Goal: Navigation & Orientation: Find specific page/section

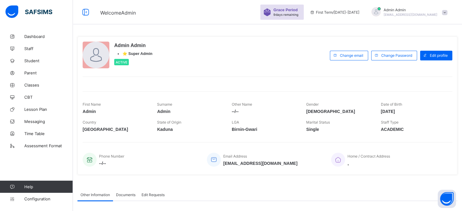
click at [401, 11] on span "Admin Admin" at bounding box center [410, 10] width 54 height 5
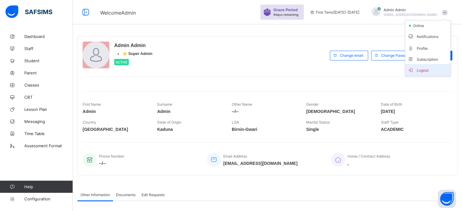
click at [420, 69] on span "Logout" at bounding box center [427, 69] width 40 height 7
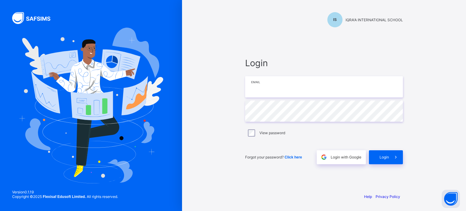
click at [267, 86] on input "email" at bounding box center [324, 86] width 158 height 21
type input "**********"
click at [384, 157] on span "Login" at bounding box center [384, 157] width 9 height 5
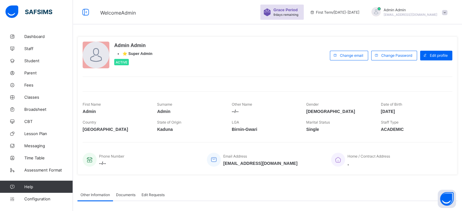
click at [406, 9] on span "Admin Admin" at bounding box center [410, 10] width 54 height 5
click at [31, 39] on link "Dashboard" at bounding box center [36, 36] width 73 height 12
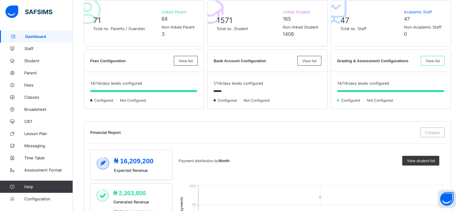
scroll to position [121, 0]
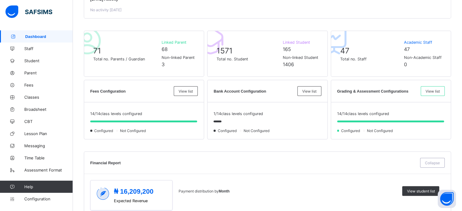
click at [218, 50] on span "1571" at bounding box center [224, 50] width 16 height 9
drag, startPoint x: 218, startPoint y: 50, endPoint x: 234, endPoint y: 50, distance: 15.5
click at [234, 50] on div "1571 Total no. Student" at bounding box center [247, 53] width 63 height 15
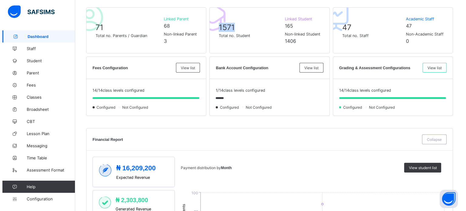
scroll to position [182, 0]
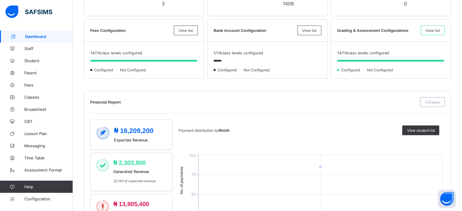
click at [186, 32] on span "View list" at bounding box center [185, 30] width 14 height 5
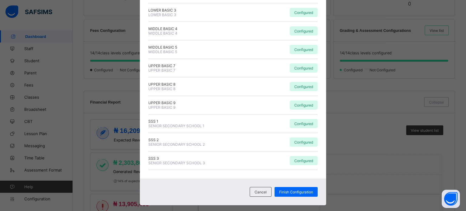
scroll to position [143, 0]
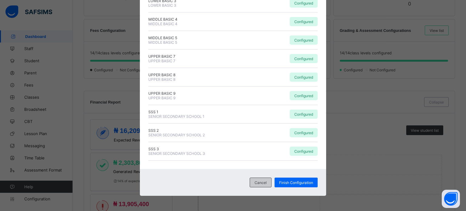
click at [255, 184] on span "Cancel" at bounding box center [261, 182] width 12 height 5
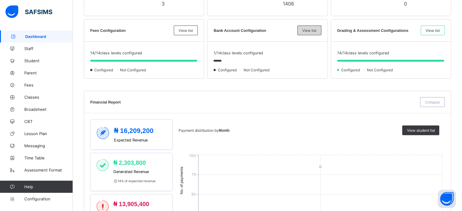
click at [313, 31] on span "View list" at bounding box center [309, 30] width 14 height 5
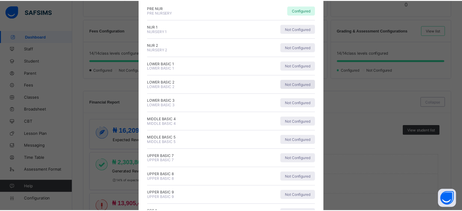
scroll to position [0, 0]
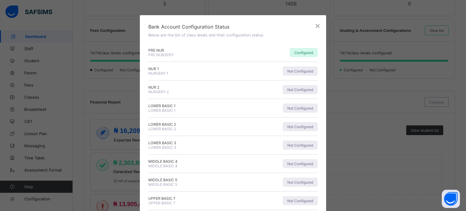
click at [315, 27] on div "×" at bounding box center [317, 26] width 5 height 10
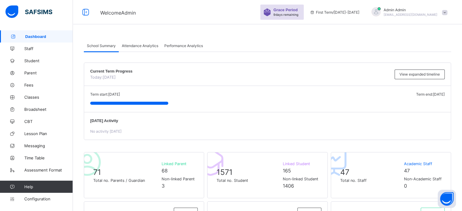
click at [143, 49] on div "Attendance Analytics" at bounding box center [140, 45] width 42 height 12
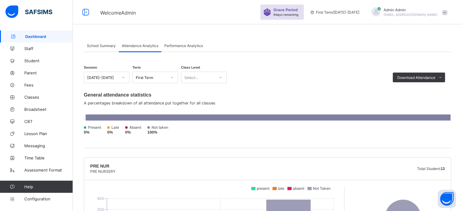
click at [187, 46] on span "Performance Analytics" at bounding box center [183, 45] width 39 height 5
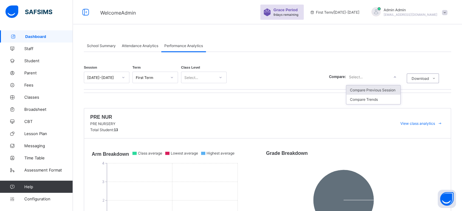
click at [388, 77] on div "Select..." at bounding box center [367, 77] width 43 height 8
click at [100, 46] on span "School Summary" at bounding box center [101, 45] width 29 height 5
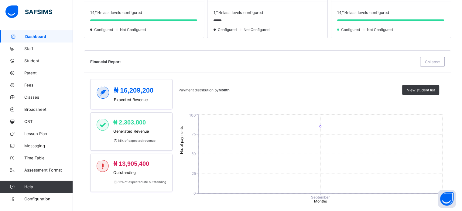
scroll to position [212, 0]
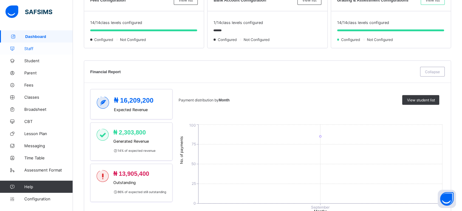
click at [27, 48] on span "Staff" at bounding box center [48, 48] width 49 height 5
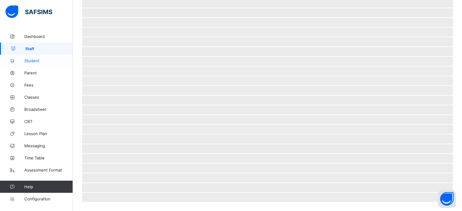
scroll to position [117, 0]
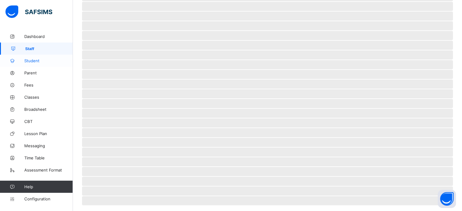
click at [32, 59] on span "Student" at bounding box center [48, 60] width 49 height 5
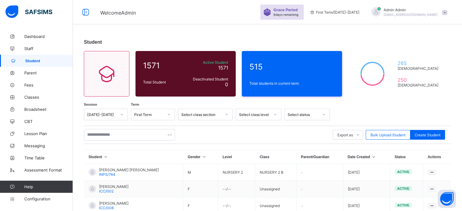
click at [407, 13] on span "[EMAIL_ADDRESS][DOMAIN_NAME]" at bounding box center [410, 15] width 54 height 4
click at [431, 58] on span "Subscription" at bounding box center [422, 59] width 30 height 5
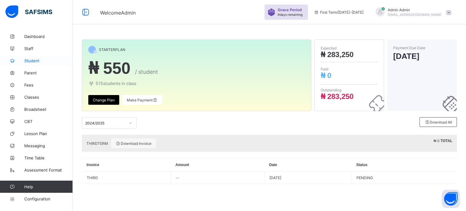
click at [32, 60] on span "Student" at bounding box center [48, 60] width 49 height 5
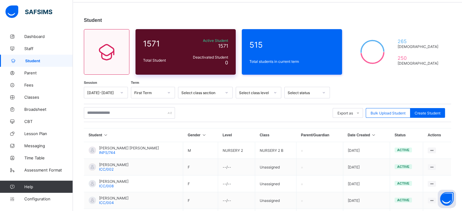
scroll to position [30, 0]
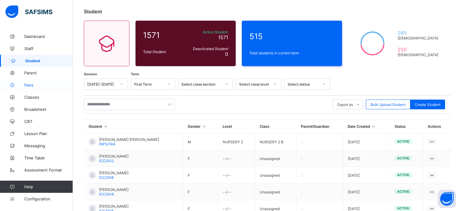
click at [32, 83] on span "Fees" at bounding box center [48, 85] width 49 height 5
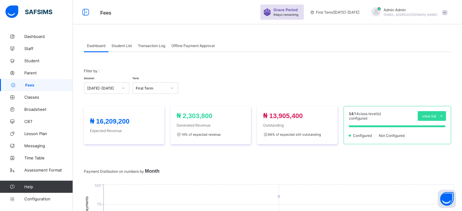
click at [122, 45] on span "Student List" at bounding box center [121, 45] width 20 height 5
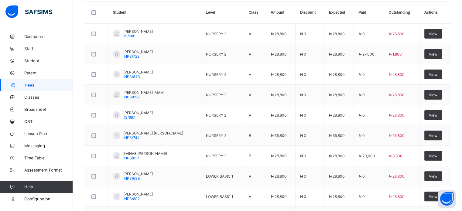
scroll to position [91, 0]
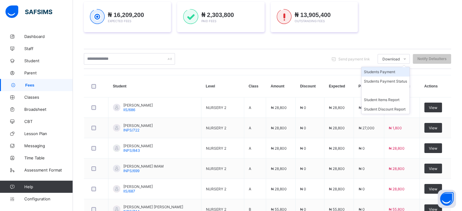
click at [386, 74] on li "Students Payment" at bounding box center [385, 71] width 48 height 9
click at [377, 73] on li "Students Payment" at bounding box center [385, 71] width 48 height 9
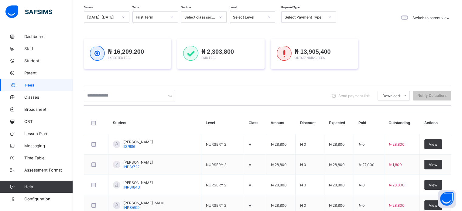
scroll to position [0, 0]
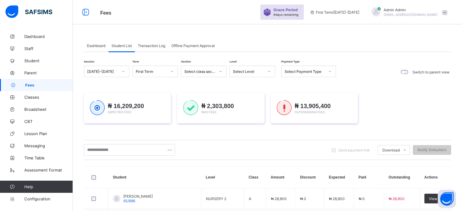
click at [323, 71] on div "Select Payment Type" at bounding box center [304, 71] width 40 height 5
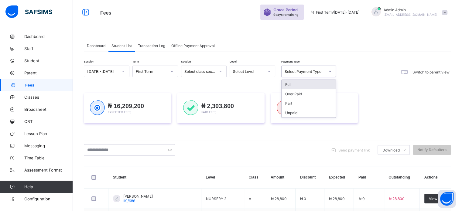
click at [296, 85] on div "Full" at bounding box center [308, 84] width 54 height 9
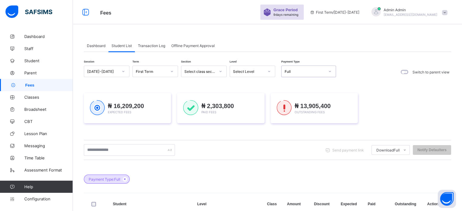
click at [308, 71] on div "Full" at bounding box center [304, 71] width 40 height 5
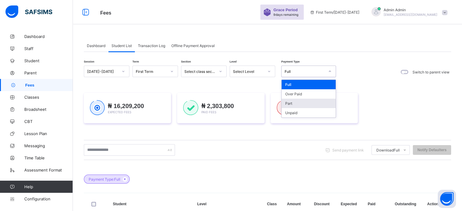
click at [297, 103] on div "Part" at bounding box center [308, 103] width 54 height 9
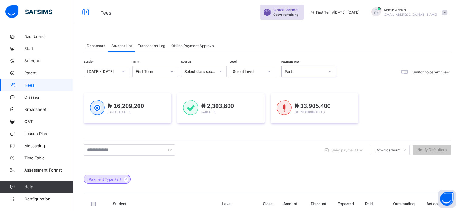
click at [313, 66] on div "Part" at bounding box center [308, 72] width 55 height 12
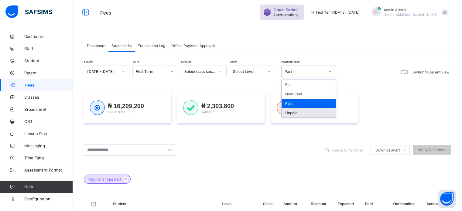
click at [296, 111] on div "Unpaid" at bounding box center [308, 112] width 54 height 9
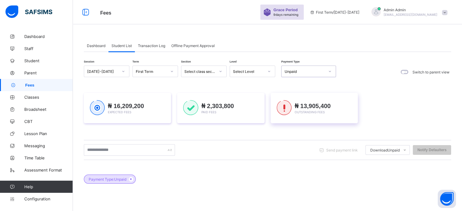
click at [296, 113] on span "Outstanding Fees" at bounding box center [309, 112] width 30 height 4
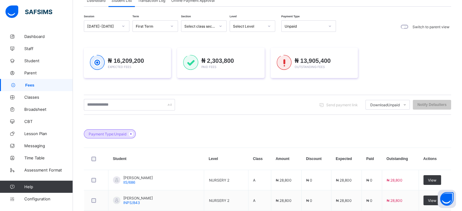
scroll to position [30, 0]
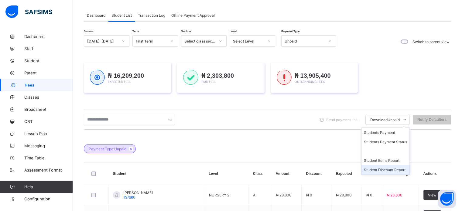
click at [381, 169] on li "Student Discount Report" at bounding box center [385, 169] width 48 height 9
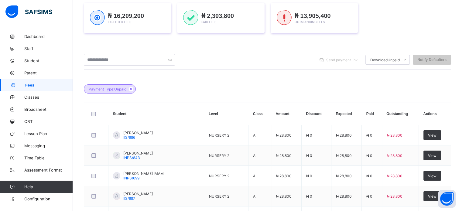
scroll to position [91, 0]
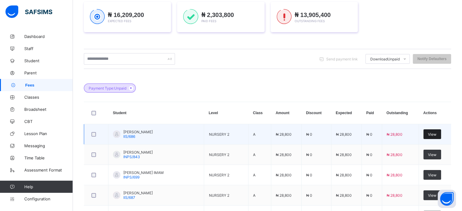
click at [436, 134] on span "View" at bounding box center [432, 134] width 8 height 5
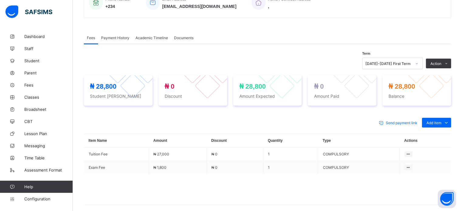
scroll to position [97, 0]
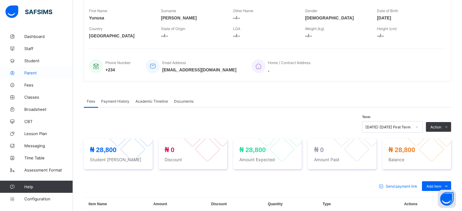
click at [33, 73] on span "Parent" at bounding box center [48, 72] width 49 height 5
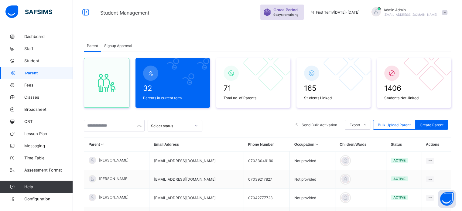
click at [125, 47] on span "Signup Approval" at bounding box center [118, 45] width 28 height 5
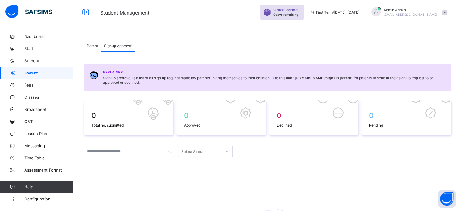
click at [93, 43] on span "Parent" at bounding box center [92, 45] width 11 height 5
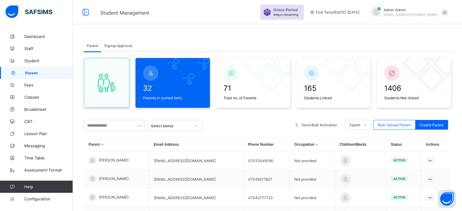
click at [113, 44] on span "Signup Approval" at bounding box center [118, 45] width 28 height 5
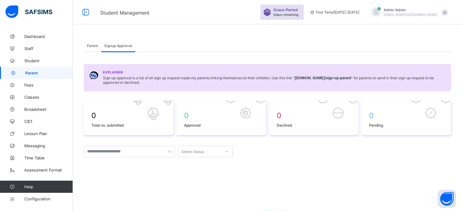
drag, startPoint x: 299, startPoint y: 79, endPoint x: 302, endPoint y: 79, distance: 3.0
click at [299, 79] on b "[DOMAIN_NAME] /sign-up-parent" at bounding box center [322, 78] width 56 height 4
drag, startPoint x: 337, startPoint y: 81, endPoint x: 348, endPoint y: 82, distance: 11.0
click at [348, 82] on span "Sign up approval is a list of all sign up request made my parents linking thems…" at bounding box center [274, 80] width 342 height 9
click at [299, 77] on b "[DOMAIN_NAME] /sign-up-parent" at bounding box center [322, 78] width 56 height 4
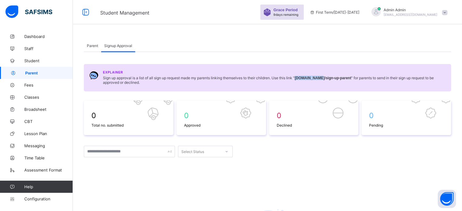
click at [299, 76] on b "[DOMAIN_NAME] /sign-up-parent" at bounding box center [322, 78] width 56 height 4
drag, startPoint x: 357, startPoint y: 80, endPoint x: 373, endPoint y: 80, distance: 16.4
click at [351, 80] on b "[DOMAIN_NAME] /sign-up-parent" at bounding box center [322, 78] width 56 height 4
click at [299, 78] on b "[DOMAIN_NAME] /sign-up-parent" at bounding box center [322, 78] width 56 height 4
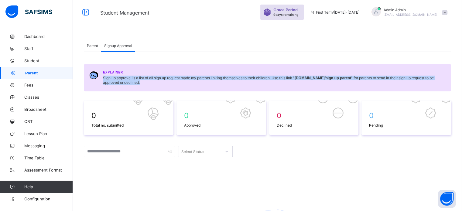
drag, startPoint x: 301, startPoint y: 78, endPoint x: 320, endPoint y: 79, distance: 19.7
click at [320, 79] on b "[DOMAIN_NAME] /sign-up-parent" at bounding box center [322, 78] width 56 height 4
click at [320, 80] on span "Sign up approval is a list of all sign up request made my parents linking thems…" at bounding box center [274, 80] width 342 height 9
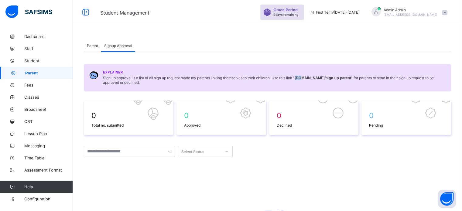
drag, startPoint x: 298, startPoint y: 77, endPoint x: 303, endPoint y: 77, distance: 5.8
click at [303, 77] on span "Sign up approval is a list of all sign up request made my parents linking thems…" at bounding box center [274, 80] width 342 height 9
click at [351, 80] on b "[DOMAIN_NAME] /sign-up-parent" at bounding box center [322, 78] width 56 height 4
click at [350, 77] on b "[DOMAIN_NAME] /sign-up-parent" at bounding box center [322, 78] width 56 height 4
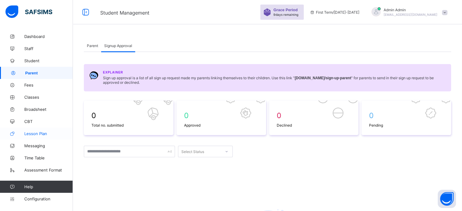
click at [34, 135] on span "Lesson Plan" at bounding box center [48, 133] width 49 height 5
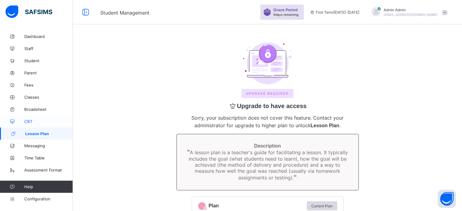
click at [29, 125] on link "CBT" at bounding box center [36, 121] width 73 height 12
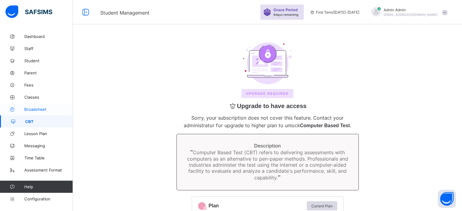
click at [32, 110] on span "Broadsheet" at bounding box center [48, 109] width 49 height 5
